Goal: Task Accomplishment & Management: Use online tool/utility

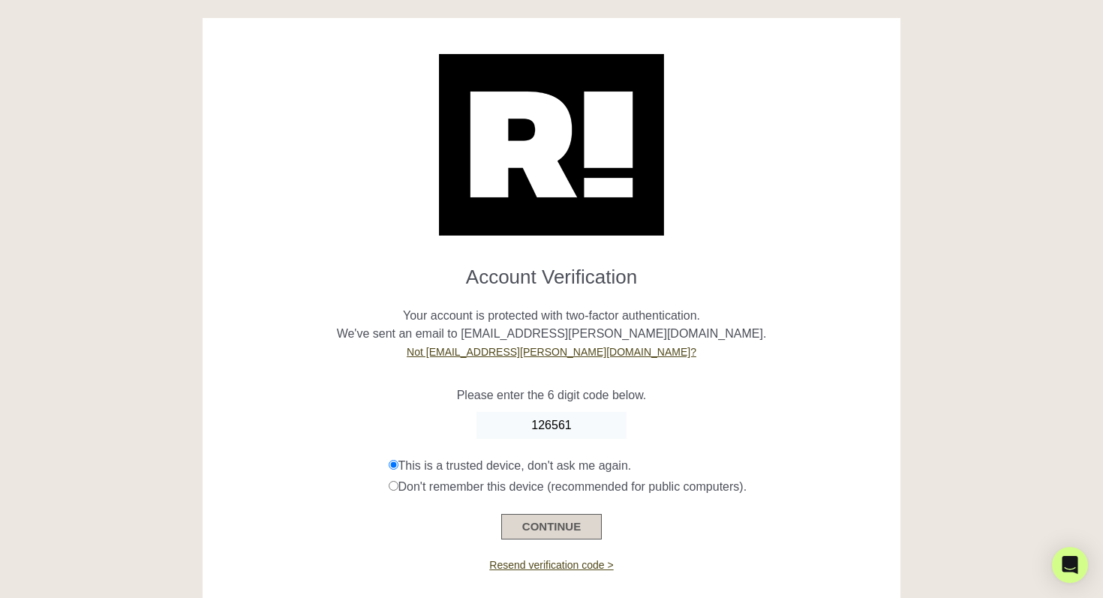
type input "126561"
click at [540, 525] on button "CONTINUE" at bounding box center [551, 527] width 101 height 26
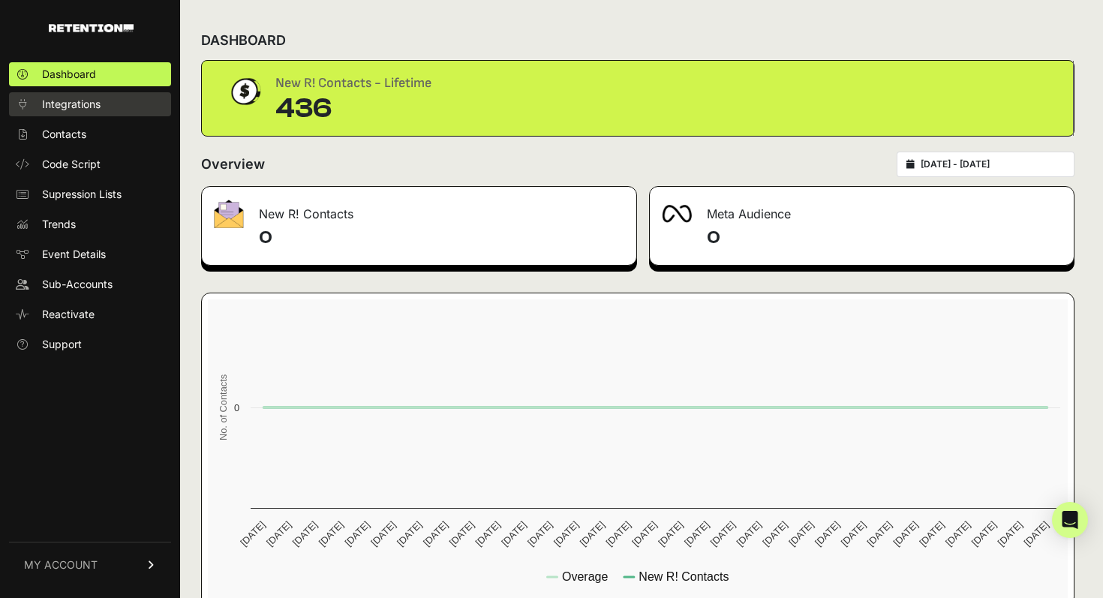
click at [74, 110] on span "Integrations" at bounding box center [71, 104] width 59 height 15
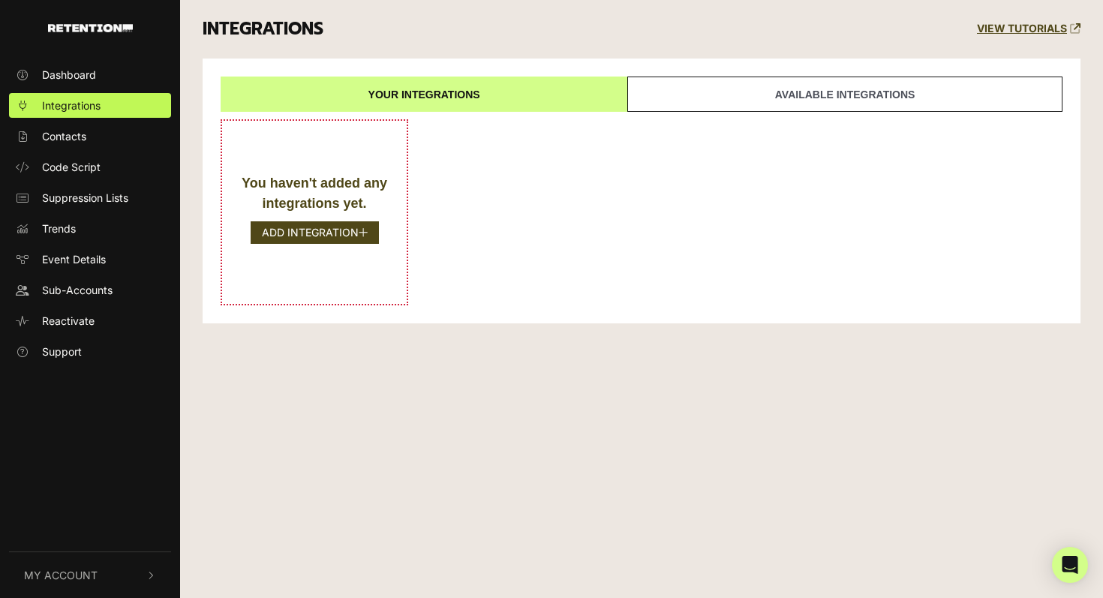
click at [733, 90] on link "Available integrations" at bounding box center [845, 94] width 435 height 35
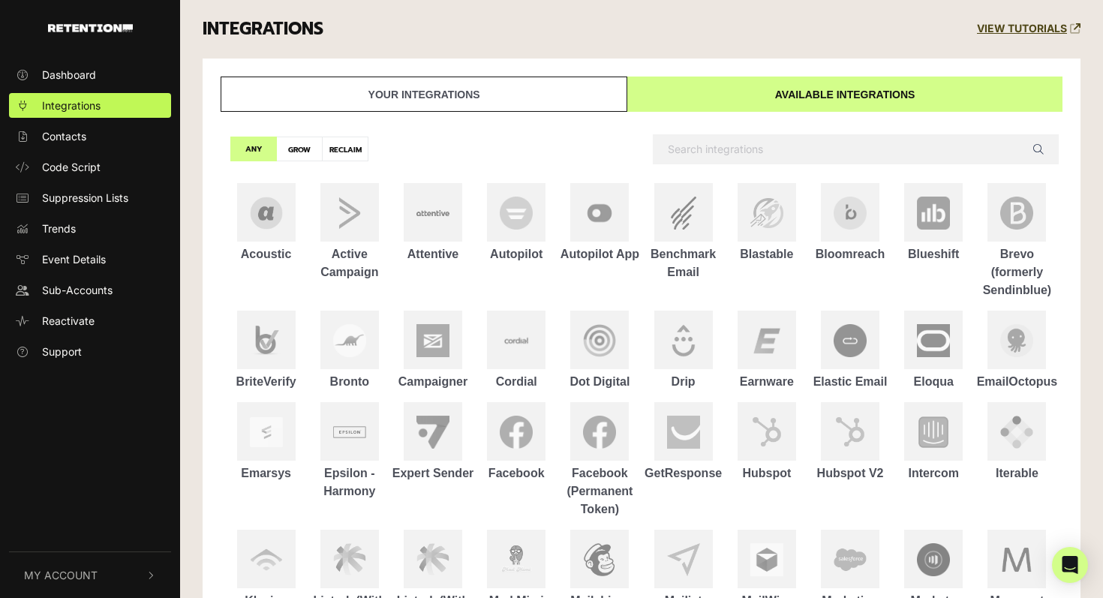
click at [722, 142] on input "text" at bounding box center [856, 149] width 406 height 30
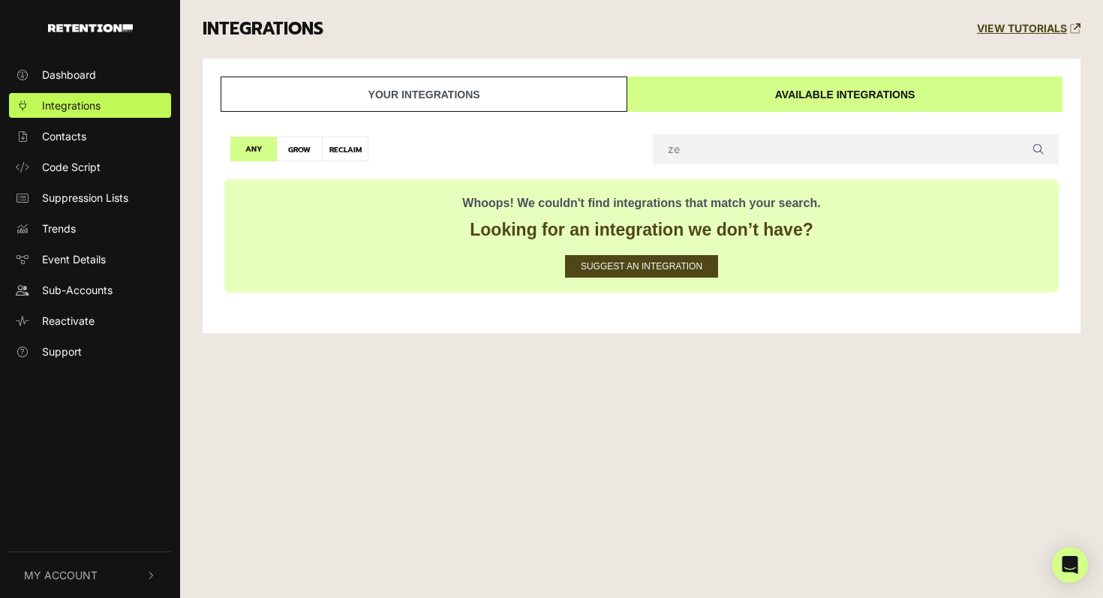
type input "z"
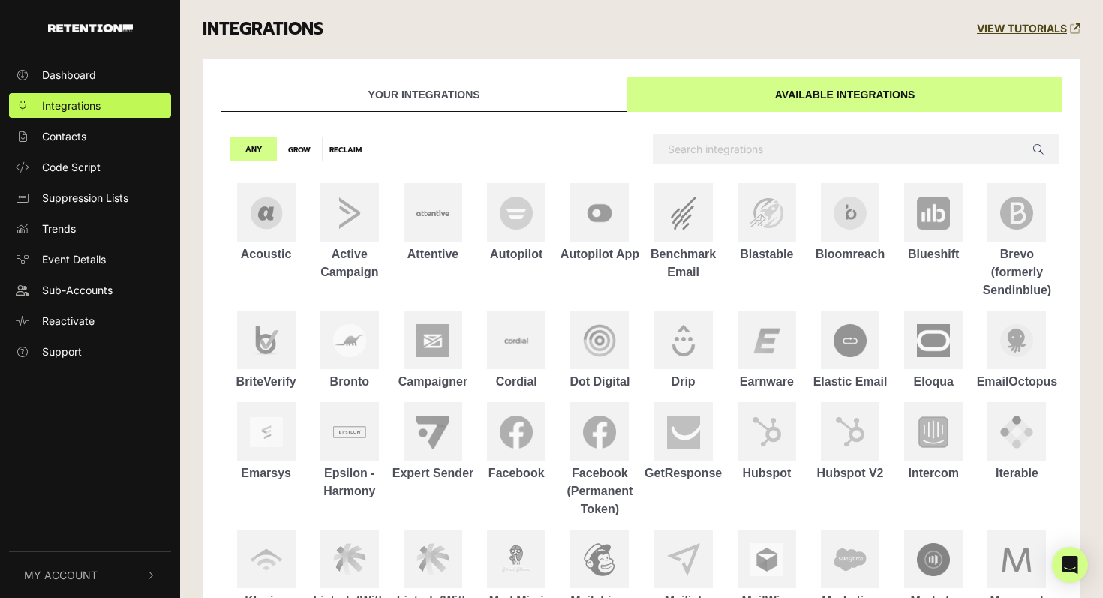
type input "z"
